Goal: Task Accomplishment & Management: Manage account settings

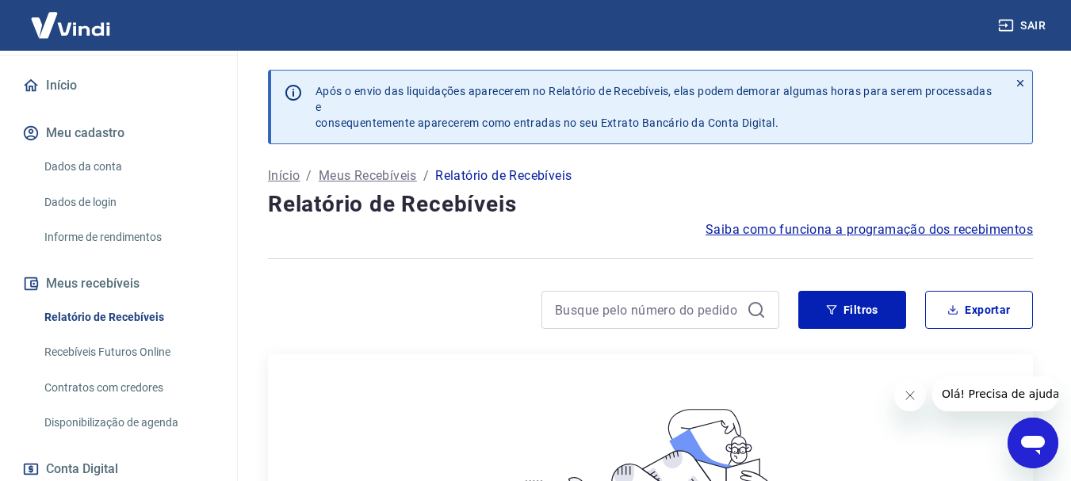
scroll to position [159, 0]
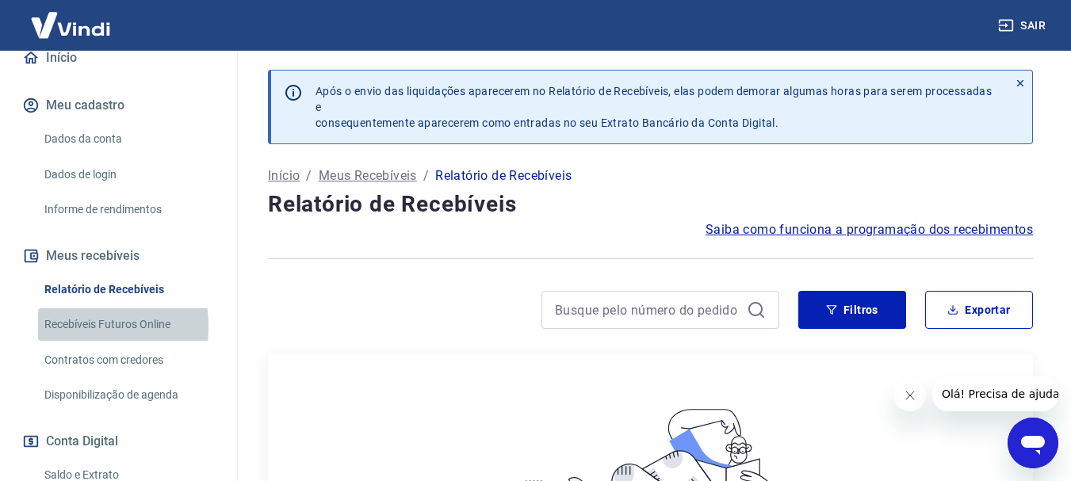
click at [67, 327] on link "Recebíveis Futuros Online" at bounding box center [128, 324] width 180 height 32
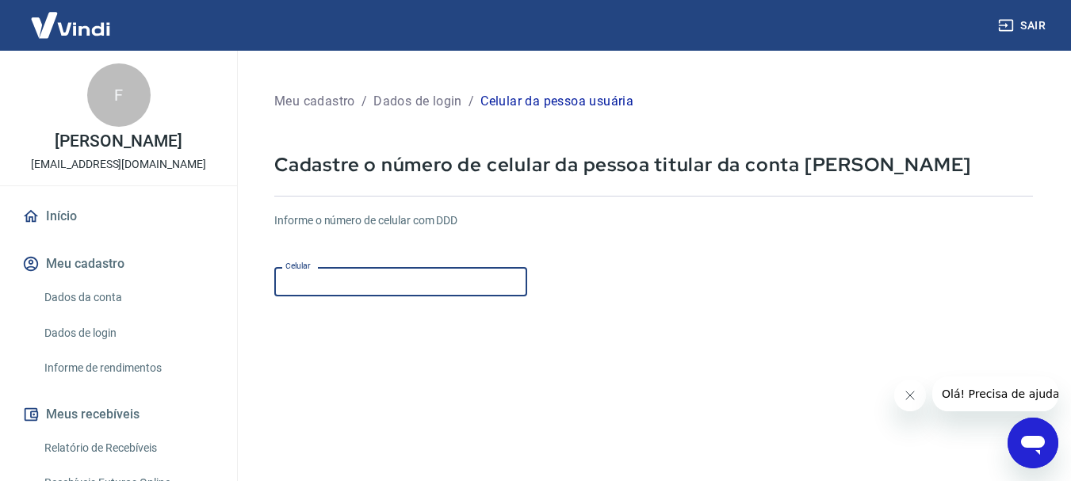
click at [406, 285] on input "Celular" at bounding box center [400, 281] width 253 height 29
type input "(22) 98124-4228"
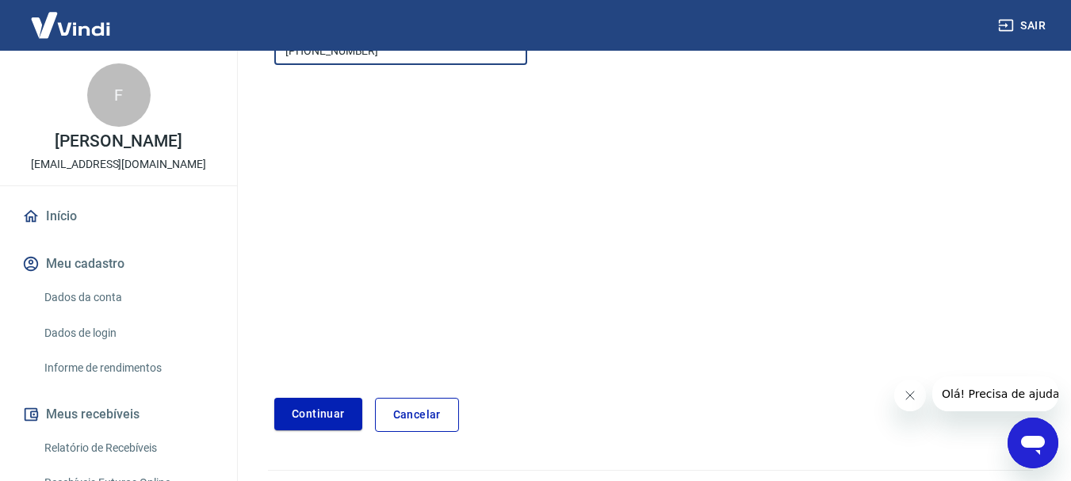
scroll to position [238, 0]
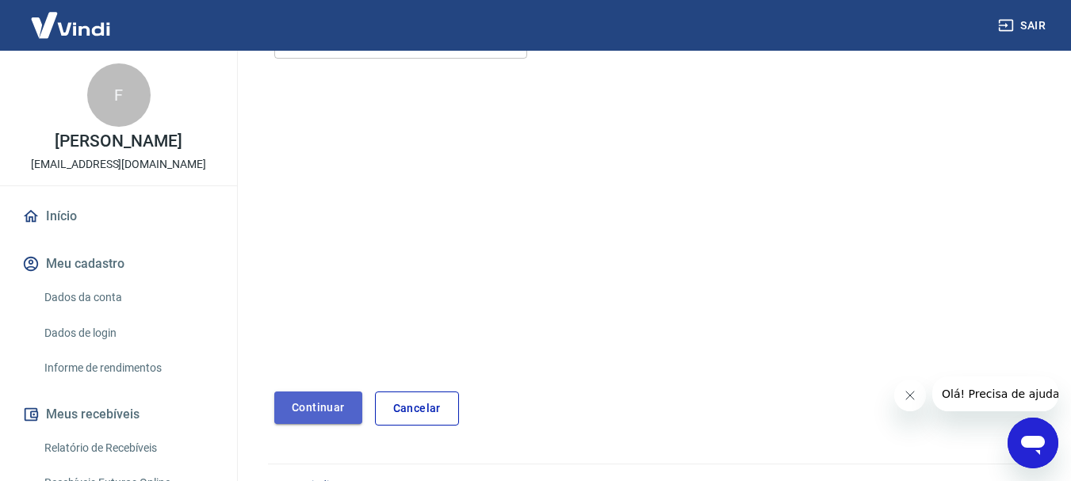
click at [297, 404] on button "Continuar" at bounding box center [318, 408] width 88 height 32
